Goal: Find specific page/section: Find specific page/section

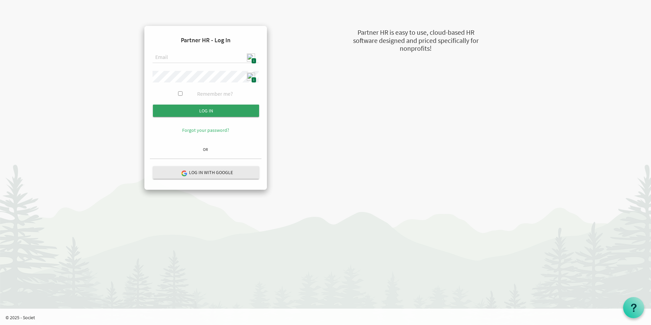
type input "admin@stepind.org"
click at [204, 109] on input "Log in" at bounding box center [206, 111] width 106 height 12
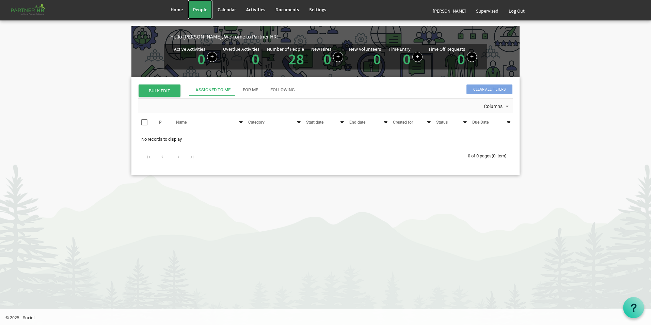
click at [198, 7] on span "People" at bounding box center [200, 9] width 14 height 6
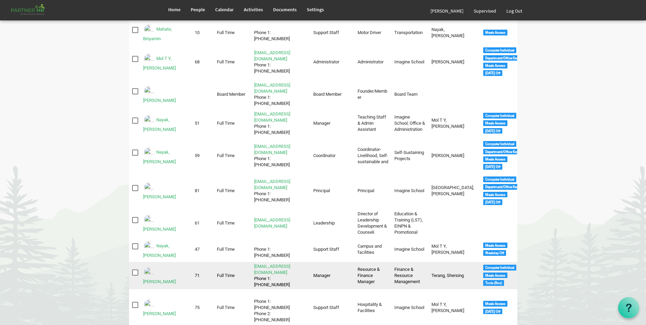
scroll to position [443, 0]
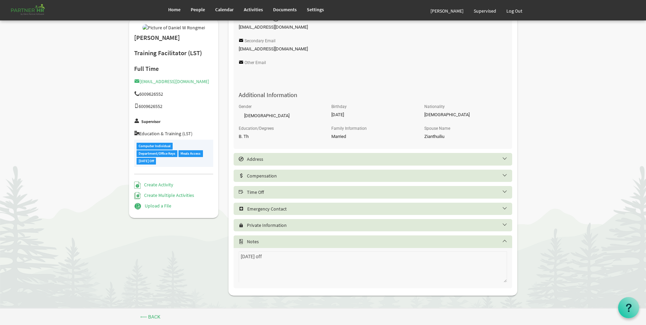
scroll to position [226, 0]
click at [287, 190] on h5 "Time Off" at bounding box center [378, 191] width 279 height 5
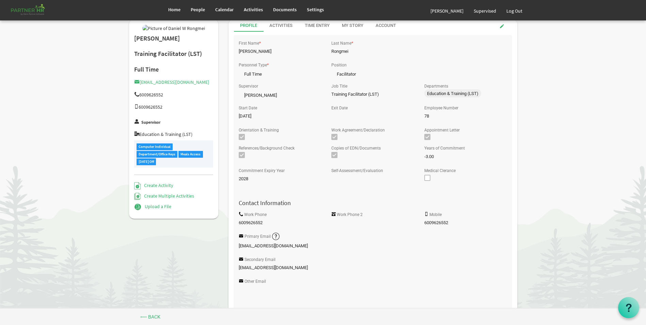
scroll to position [0, 0]
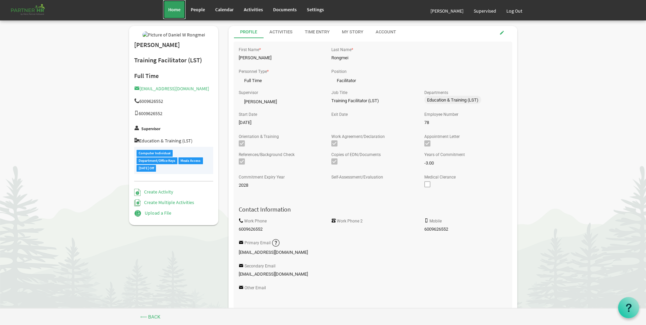
click at [172, 12] on span "Home" at bounding box center [174, 9] width 12 height 6
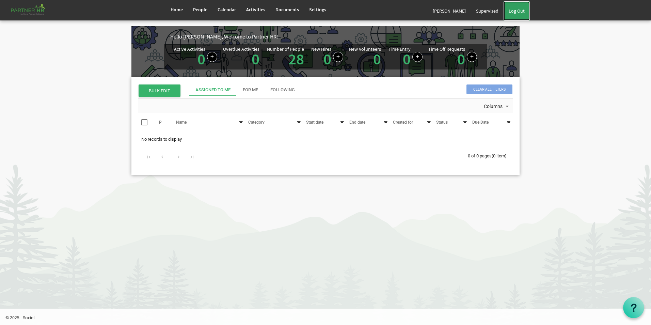
click at [520, 13] on link "Log Out" at bounding box center [517, 10] width 26 height 19
